Goal: Complete application form: Complete application form

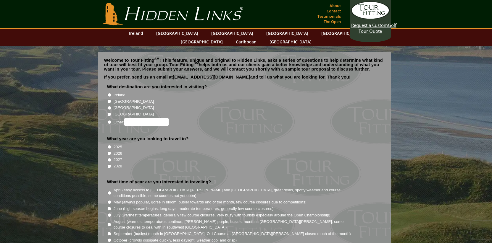
click at [109, 93] on input "Ireland" at bounding box center [109, 95] width 4 height 4
radio input "true"
click at [109, 100] on input "[GEOGRAPHIC_DATA]" at bounding box center [109, 102] width 4 height 4
radio input "true"
click at [109, 152] on input "2026" at bounding box center [109, 154] width 4 height 4
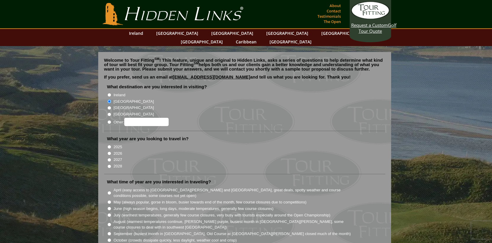
radio input "true"
click at [109, 201] on input "May (always popular, gorse in bloom, busier towards end of the month, few cours…" at bounding box center [109, 203] width 4 height 4
radio input "true"
click at [109, 191] on input "April (easy access to [GEOGRAPHIC_DATA][PERSON_NAME] and [GEOGRAPHIC_DATA], gre…" at bounding box center [109, 193] width 4 height 4
radio input "true"
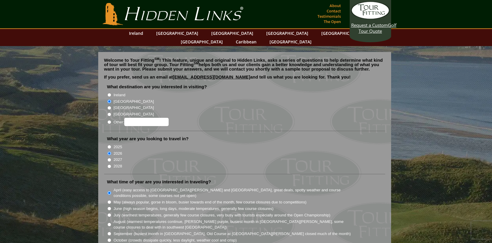
click at [109, 201] on input "May (always popular, gorse in bloom, busier towards end of the month, few cours…" at bounding box center [109, 203] width 4 height 4
radio input "true"
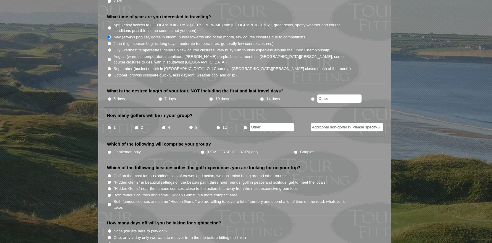
scroll to position [166, 0]
click at [160, 97] on input "7 days" at bounding box center [160, 99] width 4 height 4
radio input "true"
click at [109, 126] on input "1" at bounding box center [109, 128] width 4 height 4
radio input "true"
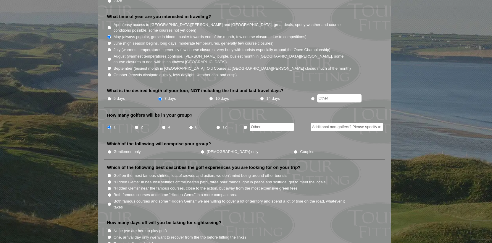
click at [109, 150] on input "Gentlemen only" at bounding box center [109, 152] width 4 height 4
radio input "true"
click at [245, 126] on input "radio" at bounding box center [245, 128] width 4 height 4
radio input "true"
click at [253, 123] on input "text" at bounding box center [272, 127] width 44 height 8
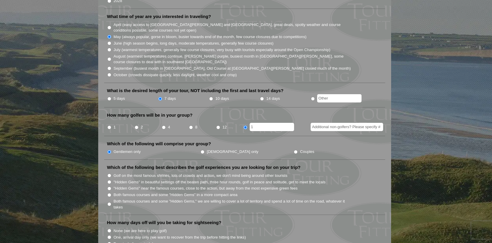
type input "1"
click at [289, 220] on li "How many days off will you be taking for sightseeing? None (we are here to play…" at bounding box center [244, 239] width 281 height 38
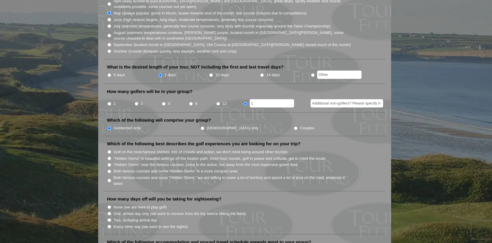
scroll to position [201, 0]
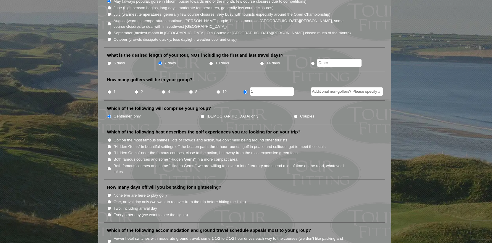
click at [109, 213] on input "Every other day (we want to see the sights)" at bounding box center [109, 215] width 4 height 4
radio input "true"
click at [107, 194] on input "None (we are here to play golf)" at bounding box center [109, 196] width 4 height 4
radio input "true"
click at [107, 200] on input "One, arrival day only (we want to recover from the trip before hitting the link…" at bounding box center [109, 202] width 4 height 4
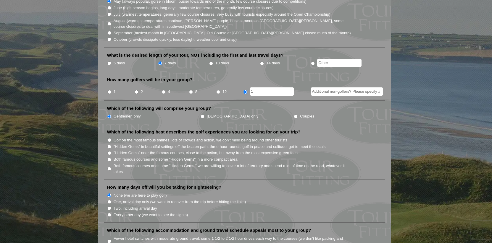
radio input "true"
click at [107, 207] on input "Two, including arrival day" at bounding box center [109, 209] width 4 height 4
radio input "true"
click at [107, 213] on input "Every other day (we want to see the sights)" at bounding box center [109, 215] width 4 height 4
radio input "true"
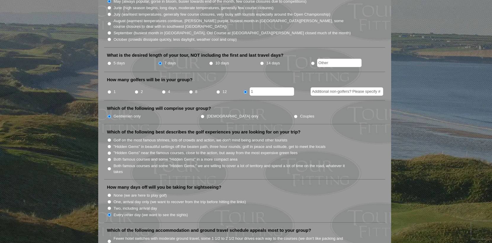
click at [107, 194] on input "None (we are here to play golf)" at bounding box center [109, 196] width 4 height 4
radio input "true"
click at [109, 213] on input "Every other day (we want to see the sights)" at bounding box center [109, 215] width 4 height 4
radio input "true"
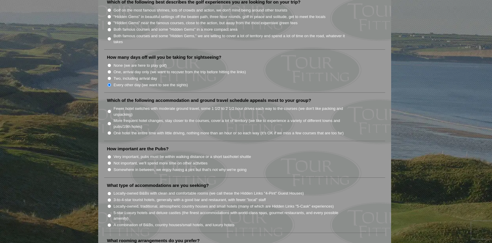
scroll to position [343, 0]
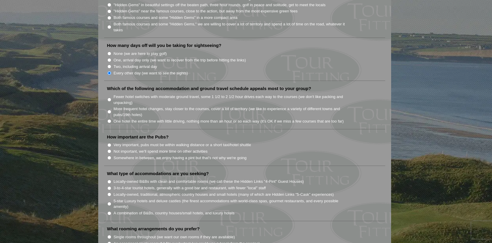
click at [109, 119] on input "One hotel the entire time with little driving, nothing more than an hour or so …" at bounding box center [109, 121] width 4 height 4
radio input "true"
click at [109, 150] on input "Not important, we'll spend more time on other activities" at bounding box center [109, 152] width 4 height 4
radio input "true"
click at [107, 156] on input "Somewhere in between, we enjoy having a pint but that's not why we're going" at bounding box center [109, 158] width 4 height 4
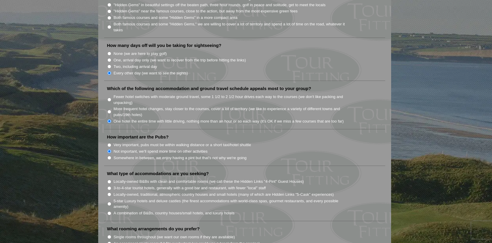
radio input "true"
click at [370, 199] on li "5-star Luxury hotels and deluxe castles (the finest accommodations with world-c…" at bounding box center [247, 204] width 280 height 12
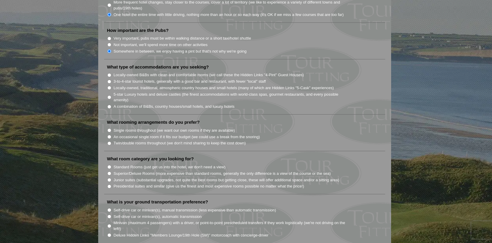
scroll to position [461, 0]
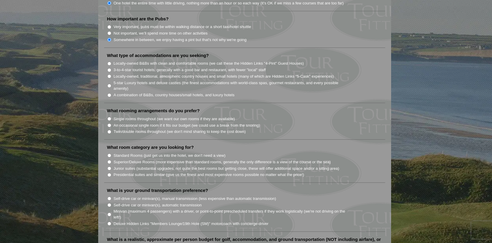
click at [110, 93] on input "A combination of B&Bs, country houses/small hotels, and luxury hotels" at bounding box center [109, 95] width 4 height 4
radio input "true"
click at [109, 117] on input "Single rooms throughout (we want our own rooms if they are available)" at bounding box center [109, 119] width 4 height 4
radio input "true"
click at [108, 167] on input "Junior suites (substantial upgrades, not quite the best rooms but getting close…" at bounding box center [109, 169] width 4 height 4
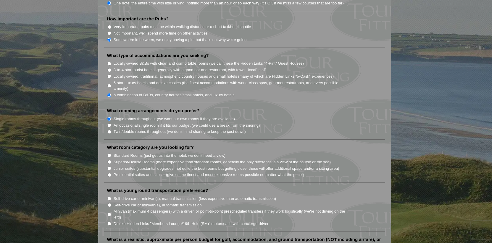
radio input "true"
click at [107, 173] on input "Presidential suites and similar (give us the finest and most expensive rooms po…" at bounding box center [109, 175] width 4 height 4
radio input "true"
click at [109, 203] on input "Self-drive car or minivan(s), automatic transmission" at bounding box center [109, 205] width 4 height 4
radio input "true"
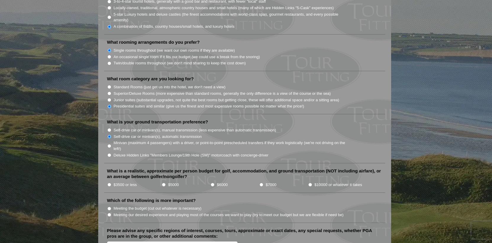
scroll to position [532, 0]
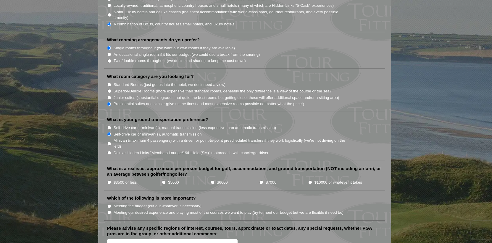
click at [212, 181] on input "$6000" at bounding box center [213, 183] width 4 height 4
radio input "true"
click at [259, 181] on input "$7000" at bounding box center [261, 183] width 4 height 4
radio input "true"
click at [109, 211] on input "Meeting our desired experience and playing most of the courses we want to play …" at bounding box center [109, 213] width 4 height 4
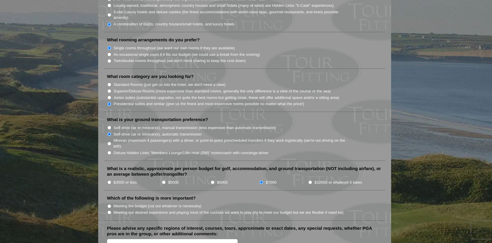
radio input "true"
click at [107, 205] on input "Meeting the budget (cut out whatever is necessary)" at bounding box center [109, 207] width 4 height 4
radio input "true"
click at [107, 211] on input "Meeting our desired experience and playing most of the courses we want to play …" at bounding box center [109, 213] width 4 height 4
radio input "true"
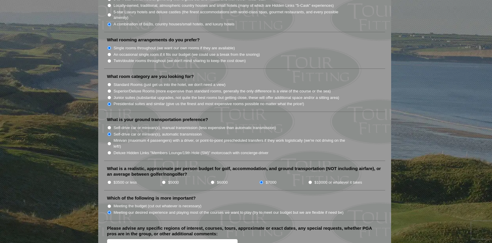
click at [381, 228] on label "Please advise any specific regions of interest, courses, tours, approximate or …" at bounding box center [244, 232] width 275 height 12
type textarea "This is just for my wife and me. I would like to play 3-4 days of golf and"
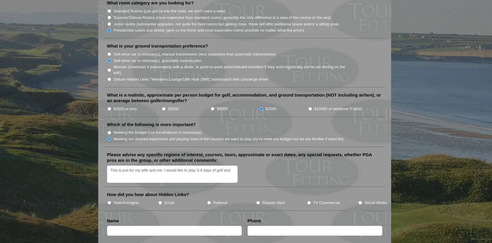
scroll to position [615, 0]
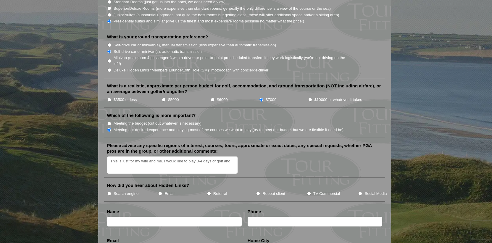
click at [309, 192] on input "TV Commercial" at bounding box center [309, 194] width 4 height 4
radio input "true"
click at [111, 160] on textarea "This is just for my wife and me. I would like to play 3-4 days of golf and" at bounding box center [172, 165] width 131 height 17
type textarea "This is just for my wife and me. I would like to play 3-4 days of golf and am f…"
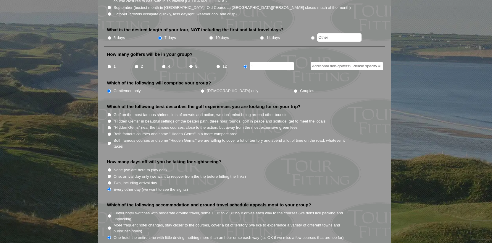
scroll to position [225, 0]
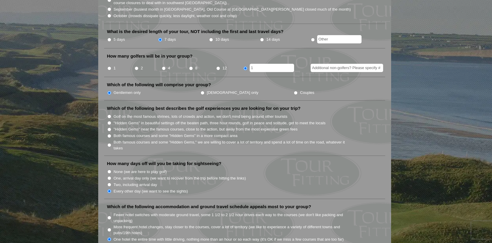
click at [294, 91] on input "Couples" at bounding box center [296, 93] width 4 height 4
radio input "true"
click at [315, 64] on input "Additional non-golfers? Please specify #" at bounding box center [347, 68] width 72 height 8
type input "1"
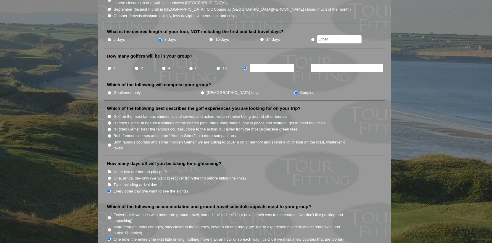
click at [211, 38] on input "10 days" at bounding box center [211, 40] width 4 height 4
radio input "true"
click at [160, 38] on input "7 days" at bounding box center [160, 40] width 4 height 4
radio input "true"
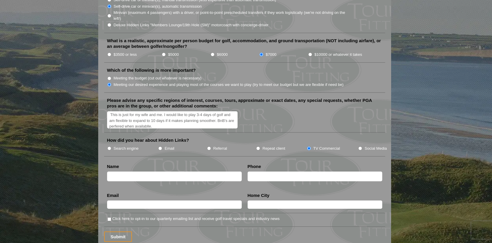
scroll to position [663, 0]
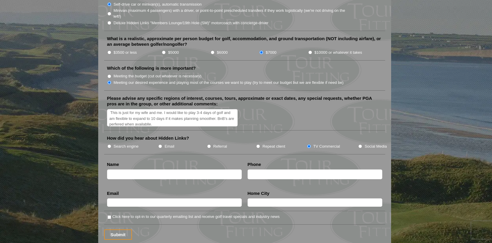
click at [110, 170] on input "text" at bounding box center [174, 175] width 135 height 10
type input "[PERSON_NAME]"
type input "[GEOGRAPHIC_DATA]"
type input "17273652321"
type input "[PERSON_NAME][EMAIL_ADDRESS][DOMAIN_NAME]"
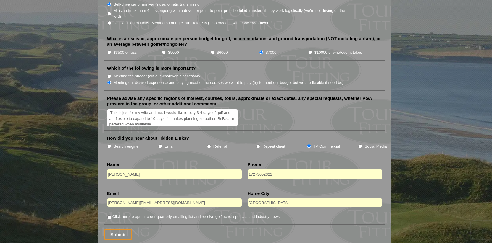
click at [109, 216] on input "Click here to opt-in to our quarterly emailing list and receive golf travel spe…" at bounding box center [109, 218] width 4 height 4
checkbox input "true"
click at [117, 230] on input "Submit" at bounding box center [118, 235] width 28 height 10
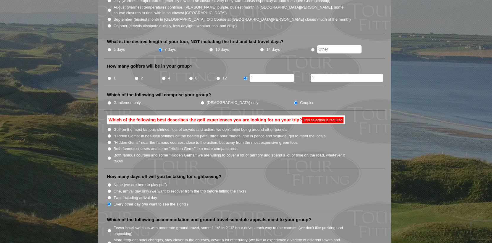
click at [109, 147] on input "Both famous courses and some "Hidden Gems" in a more compact area" at bounding box center [109, 149] width 4 height 4
radio input "true"
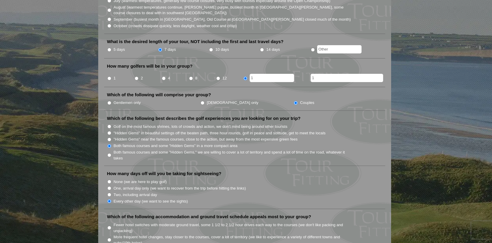
click at [383, 226] on li "Fewer hotel switches with moderate ground travel, some 1 1/2 to 2 1/2 hour driv…" at bounding box center [247, 228] width 280 height 12
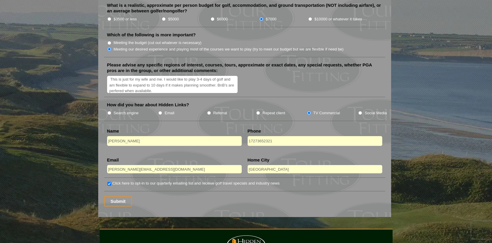
scroll to position [700, 0]
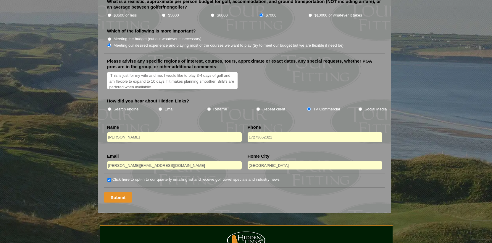
click at [119, 193] on input "Submit" at bounding box center [118, 198] width 28 height 10
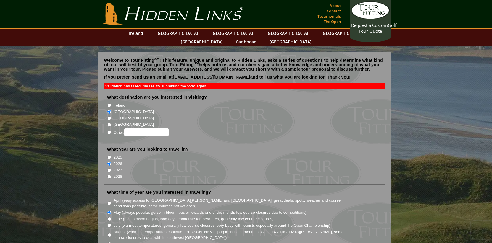
click at [109, 104] on input "Ireland" at bounding box center [109, 106] width 4 height 4
radio input "true"
click at [109, 110] on input "[GEOGRAPHIC_DATA]" at bounding box center [109, 112] width 4 height 4
radio input "true"
click at [107, 117] on input "[GEOGRAPHIC_DATA]" at bounding box center [109, 119] width 4 height 4
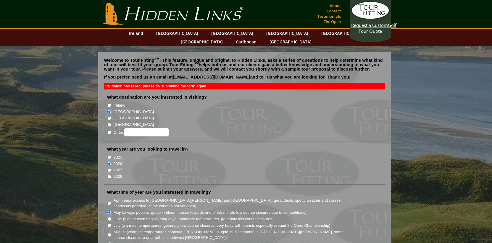
radio input "true"
click at [109, 110] on input "[GEOGRAPHIC_DATA]" at bounding box center [109, 112] width 4 height 4
radio input "true"
click at [368, 167] on li "2027" at bounding box center [247, 170] width 280 height 7
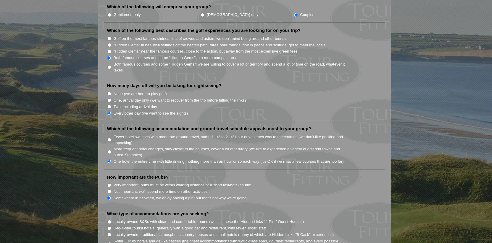
scroll to position [319, 0]
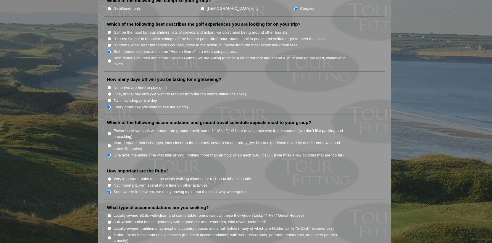
click at [109, 132] on input "Fewer hotel switches with moderate ground travel, some 1 1/2 to 2 1/2 hour driv…" at bounding box center [109, 134] width 4 height 4
radio input "true"
click at [109, 184] on input "Not important, we'll spend more time on other activities" at bounding box center [109, 186] width 4 height 4
radio input "true"
click at [361, 205] on li "What type of accommodations are you seeking? Locally-owned B&Bs with clean and …" at bounding box center [244, 230] width 281 height 51
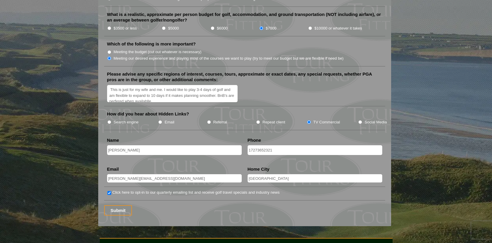
scroll to position [698, 0]
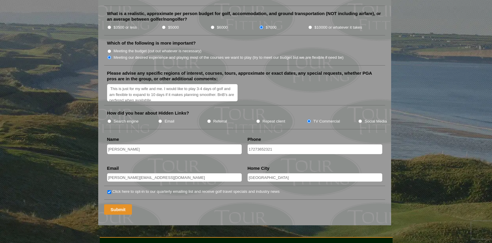
click at [118, 205] on input "Submit" at bounding box center [118, 210] width 28 height 10
